Goal: Task Accomplishment & Management: Complete application form

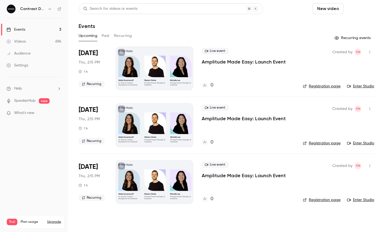
click at [350, 6] on button "Schedule" at bounding box center [359, 8] width 28 height 11
click at [338, 24] on div "One time event" at bounding box center [348, 23] width 41 height 5
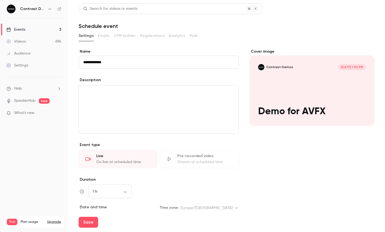
scroll to position [76, 0]
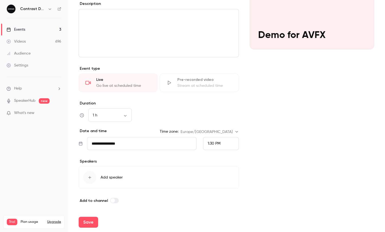
type input "**********"
click at [224, 146] on div "1:30 PM" at bounding box center [221, 143] width 36 height 13
click at [219, 113] on span "2:30 PM" at bounding box center [214, 112] width 14 height 4
click at [90, 224] on button "Save" at bounding box center [88, 221] width 19 height 11
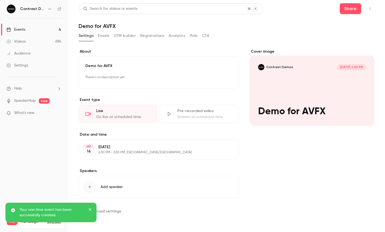
click at [368, 5] on button "button" at bounding box center [369, 8] width 9 height 9
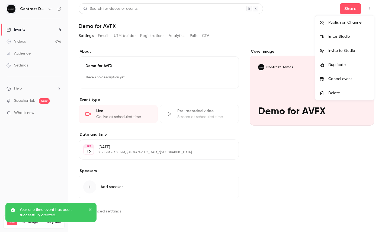
click at [348, 34] on div "Enter Studio" at bounding box center [348, 36] width 41 height 5
